Goal: Task Accomplishment & Management: Manage account settings

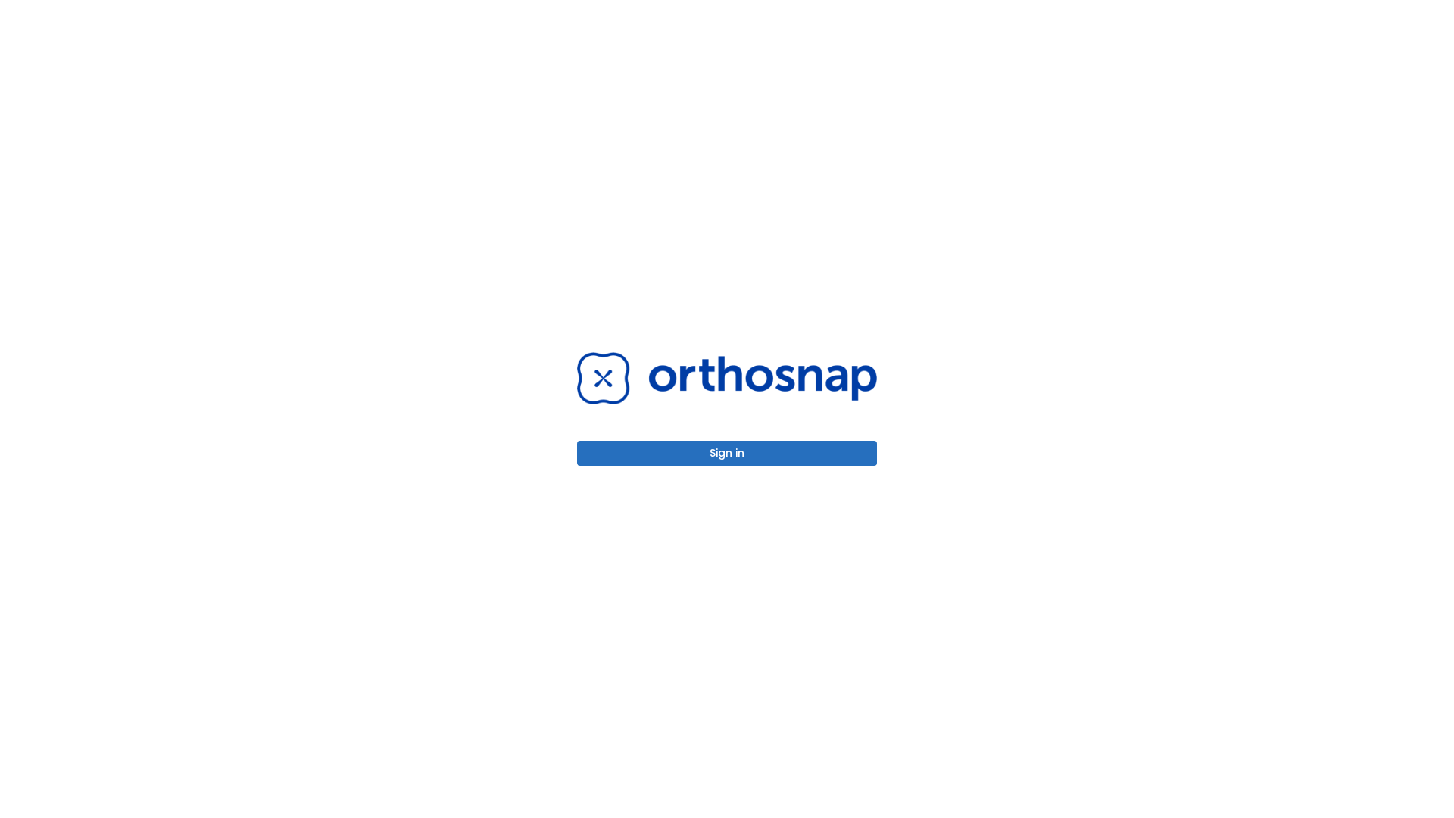
click at [727, 453] on button "Sign in" at bounding box center [727, 453] width 300 height 25
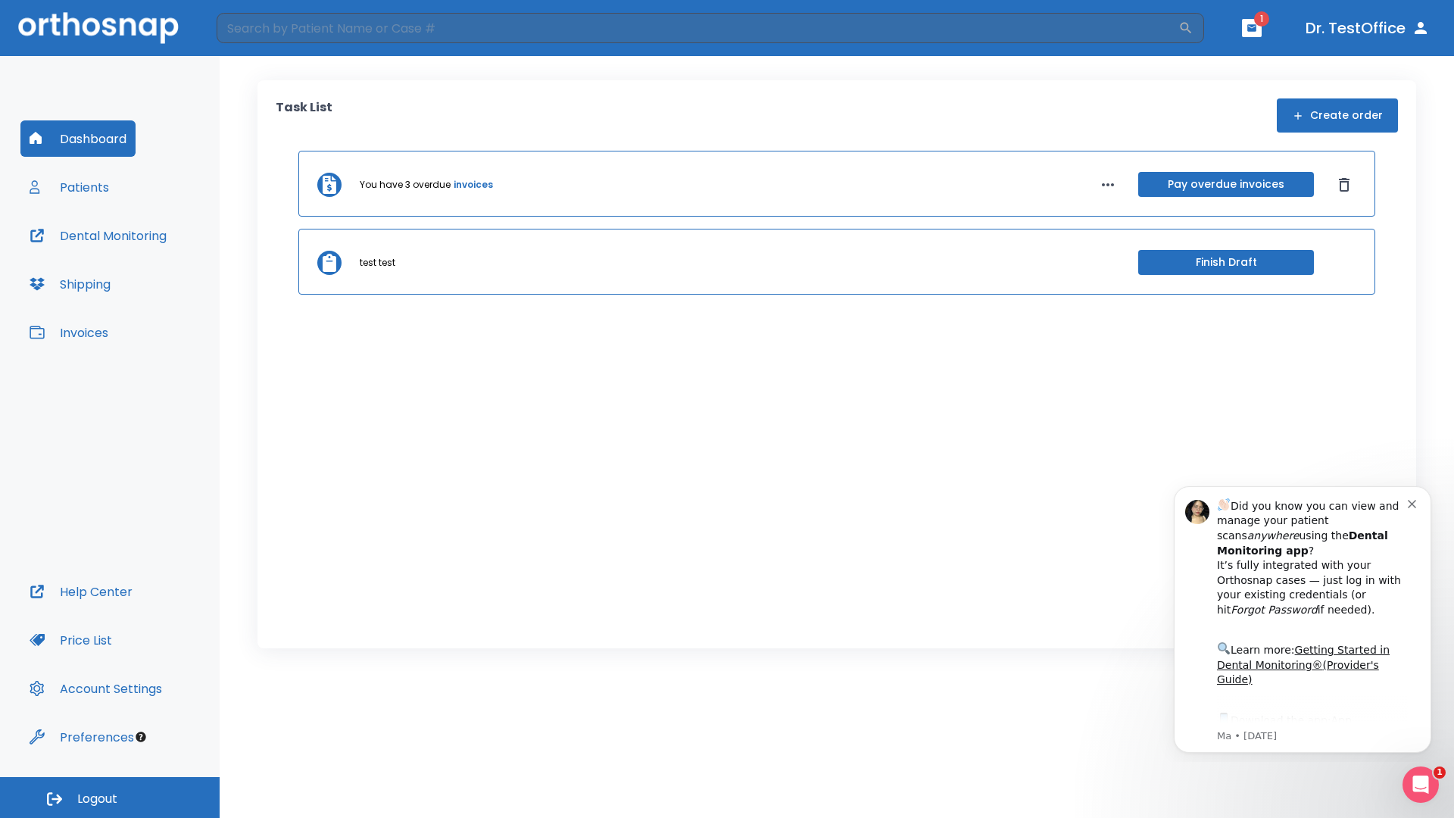
click at [110, 797] on span "Logout" at bounding box center [97, 799] width 40 height 17
